Goal: Information Seeking & Learning: Learn about a topic

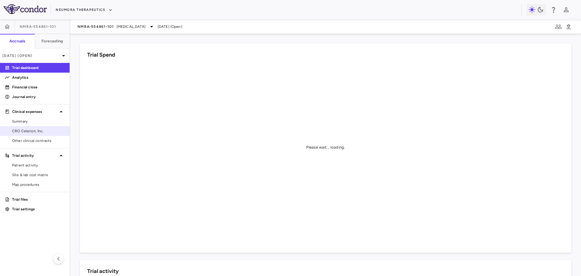
click at [47, 131] on span "CRO Celerion, Inc." at bounding box center [38, 130] width 53 height 5
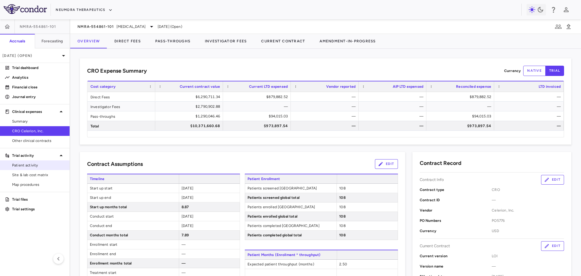
click at [38, 164] on span "Patient activity" at bounding box center [38, 165] width 53 height 5
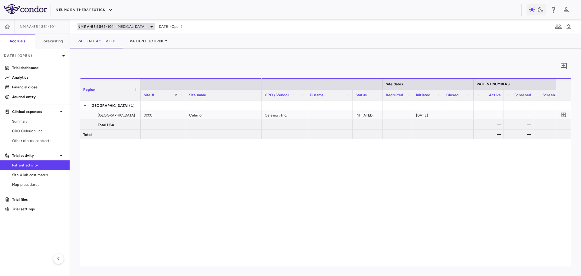
click at [101, 25] on span "NMRA‐554861‐101" at bounding box center [95, 26] width 37 height 5
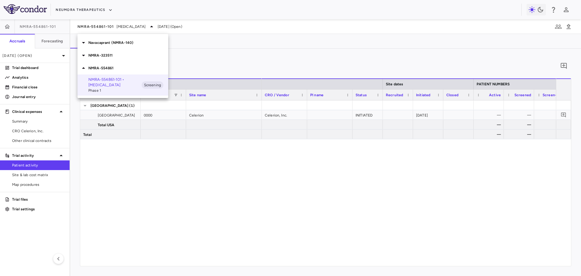
click at [107, 55] on p "NMRA-323511" at bounding box center [128, 55] width 80 height 5
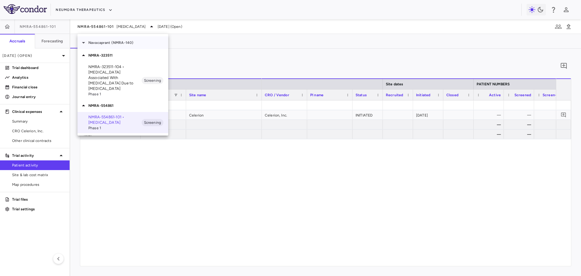
click at [112, 40] on p "Navacaprant (NMRA-140)" at bounding box center [128, 42] width 80 height 5
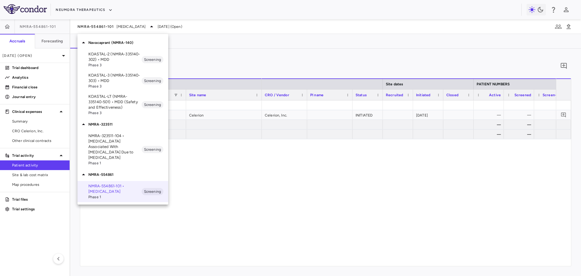
click at [113, 60] on p "KOASTAL-2 (NMRA-335140-302) • MDD" at bounding box center [114, 56] width 53 height 11
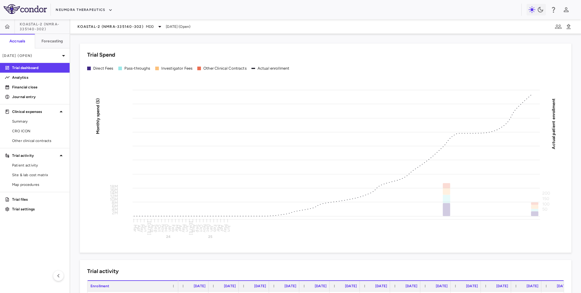
click at [102, 32] on div "KOASTAL-2 (NMRA-335140-302) MDD Jun 2025 (Open)" at bounding box center [325, 26] width 511 height 15
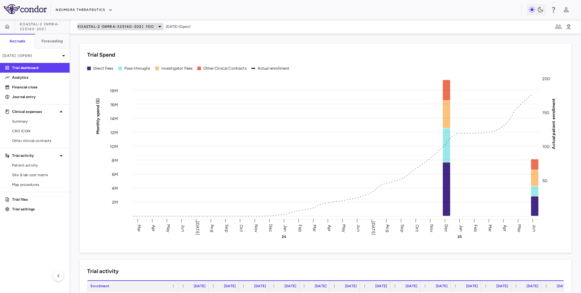
click at [104, 27] on span "KOASTAL-2 (NMRA-335140-302)" at bounding box center [110, 26] width 66 height 5
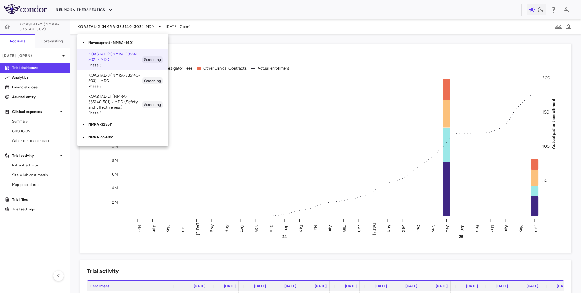
click at [117, 137] on p "NMRA-554861" at bounding box center [128, 136] width 80 height 5
click at [110, 152] on p "NMRA‐554861‐101 • Schizophrenia" at bounding box center [114, 151] width 53 height 11
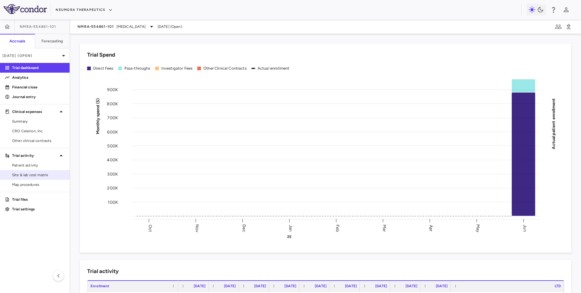
click at [43, 173] on span "Site & lab cost matrix" at bounding box center [38, 174] width 53 height 5
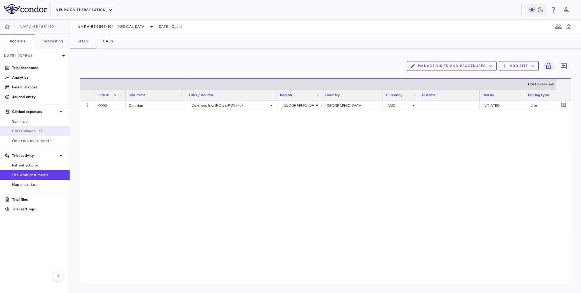
click at [57, 132] on span "CRO Celerion, Inc." at bounding box center [38, 130] width 53 height 5
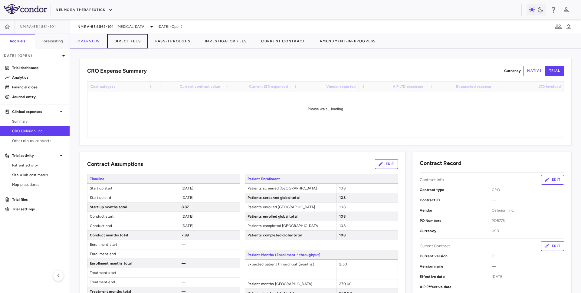
click at [130, 44] on button "Direct Fees" at bounding box center [127, 41] width 41 height 15
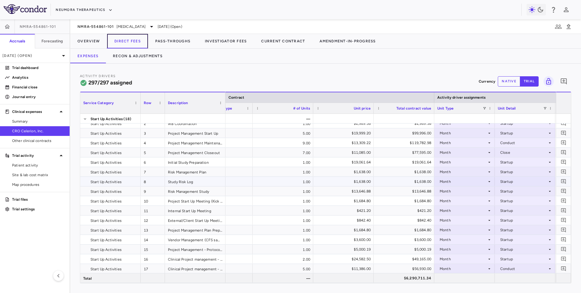
scroll to position [17, 0]
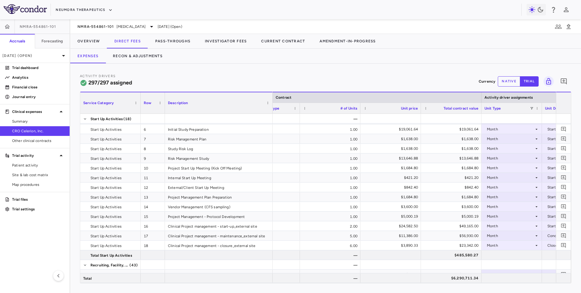
drag, startPoint x: 225, startPoint y: 108, endPoint x: 272, endPoint y: 116, distance: 47.9
click at [272, 116] on div "Service Category Row Description Contract Activity driver assignments 1" at bounding box center [325, 187] width 491 height 191
click at [105, 24] on div "NMRA‐554861‐101 Schizophrenia" at bounding box center [116, 26] width 78 height 7
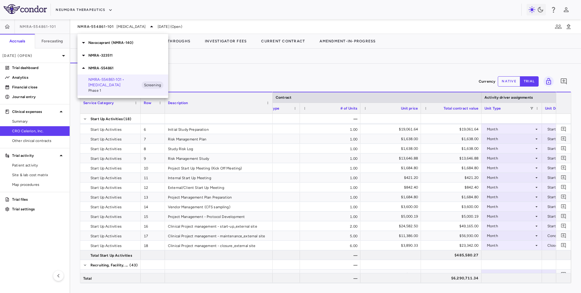
click at [108, 41] on p "Navacaprant (NMRA-140)" at bounding box center [128, 42] width 80 height 5
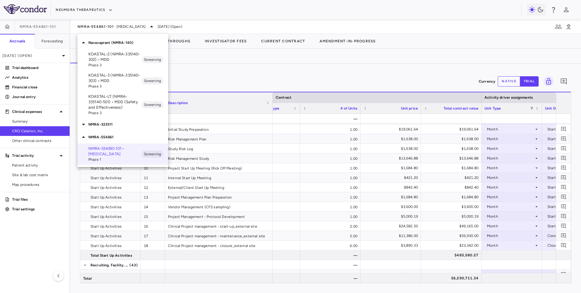
click at [108, 58] on p "KOASTAL-2 (NMRA-335140-302) • MDD" at bounding box center [114, 56] width 53 height 11
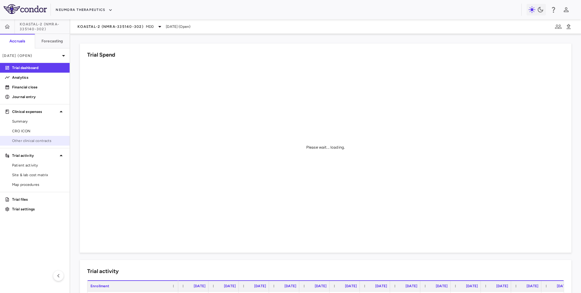
click at [42, 137] on link "Other clinical contracts" at bounding box center [35, 140] width 70 height 9
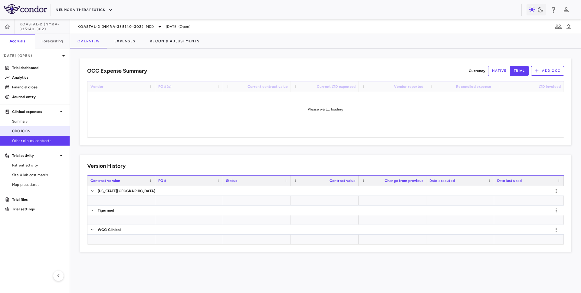
click at [42, 129] on span "CRO ICON" at bounding box center [38, 130] width 53 height 5
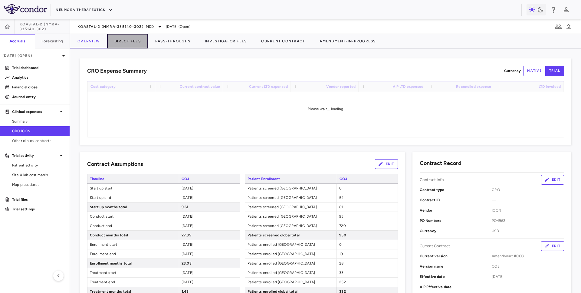
click at [125, 39] on button "Direct Fees" at bounding box center [127, 41] width 41 height 15
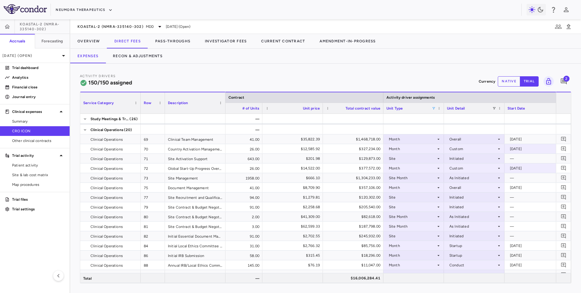
click at [433, 107] on span at bounding box center [434, 109] width 4 height 4
click at [444, 130] on div "(Select All)" at bounding box center [465, 131] width 50 height 4
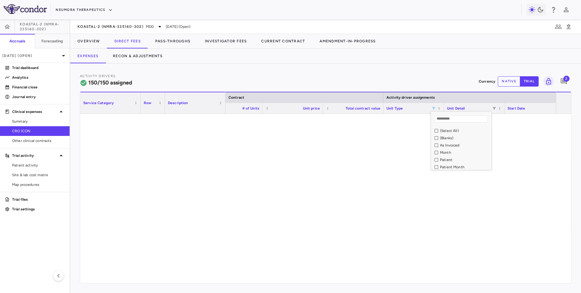
click at [444, 152] on div "Month" at bounding box center [465, 152] width 50 height 4
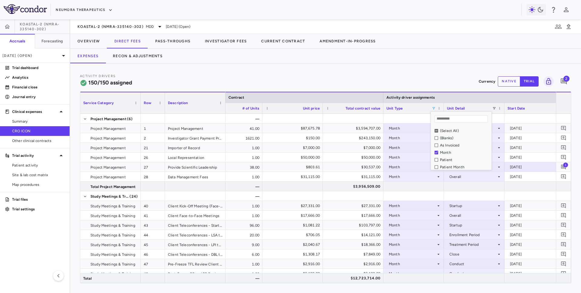
click at [447, 75] on div "Activity Drivers 150/150 assigned Currency native trial 2" at bounding box center [326, 81] width 492 height 16
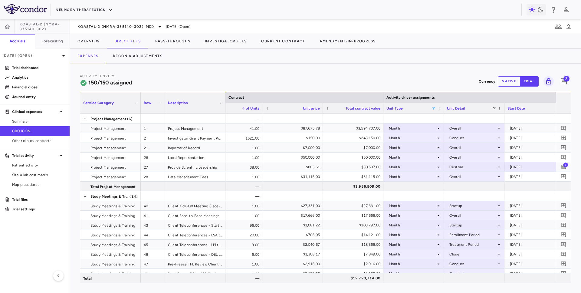
click at [496, 107] on div "Unit Detail" at bounding box center [474, 108] width 54 height 11
click at [493, 109] on span at bounding box center [495, 109] width 4 height 4
click at [504, 133] on div "(Select All)" at bounding box center [526, 131] width 50 height 4
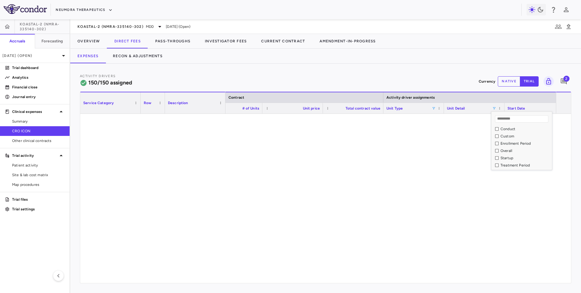
click at [506, 156] on div "Startup" at bounding box center [526, 158] width 50 height 4
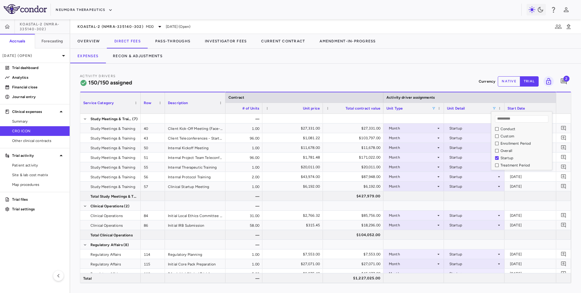
click at [437, 65] on div "Activity Drivers 150/150 assigned Currency native trial 2 Press ENTER to sort. …" at bounding box center [325, 178] width 511 height 229
